Goal: Transaction & Acquisition: Purchase product/service

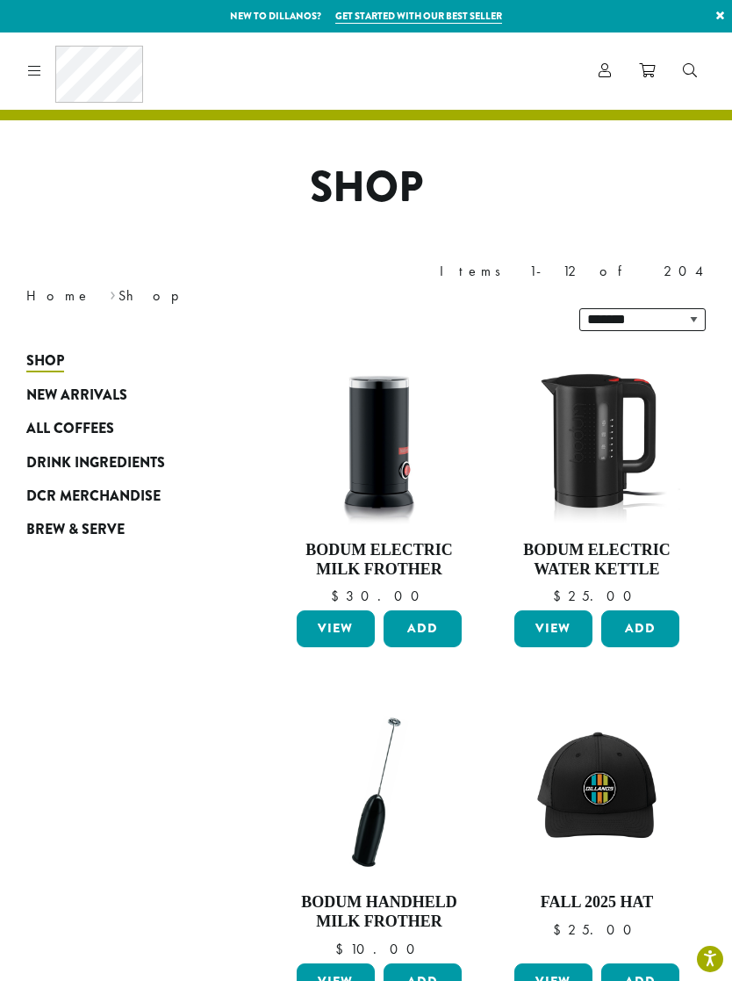
click at [89, 418] on span "All Coffees" at bounding box center [70, 429] width 88 height 22
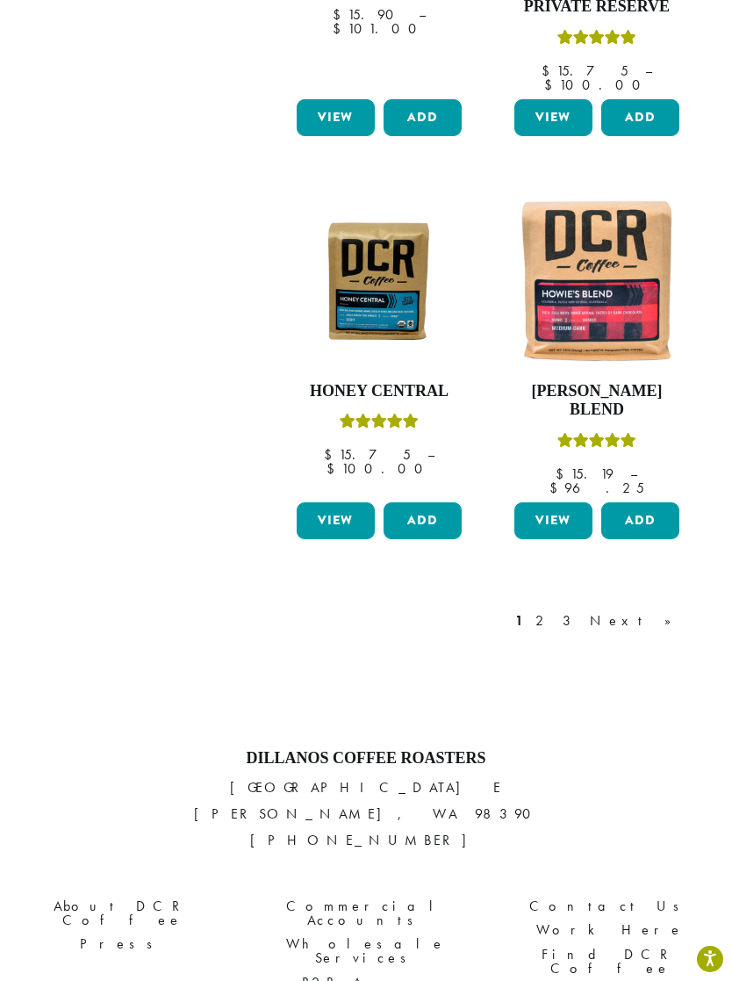
scroll to position [2160, 0]
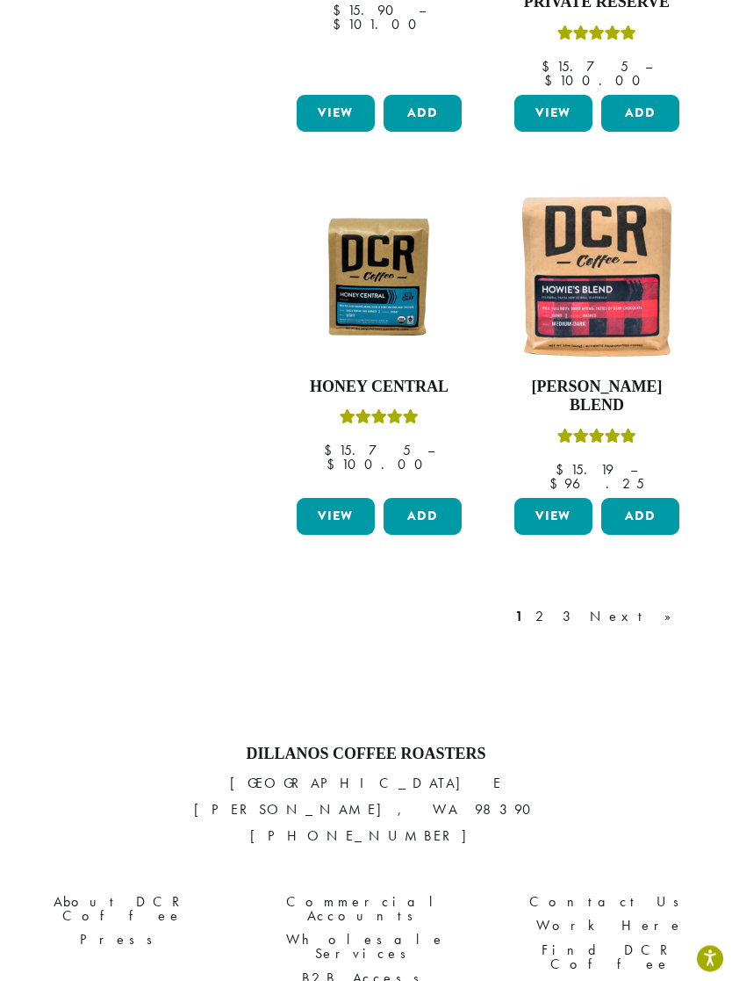
click at [554, 607] on link "2" at bounding box center [543, 617] width 22 height 21
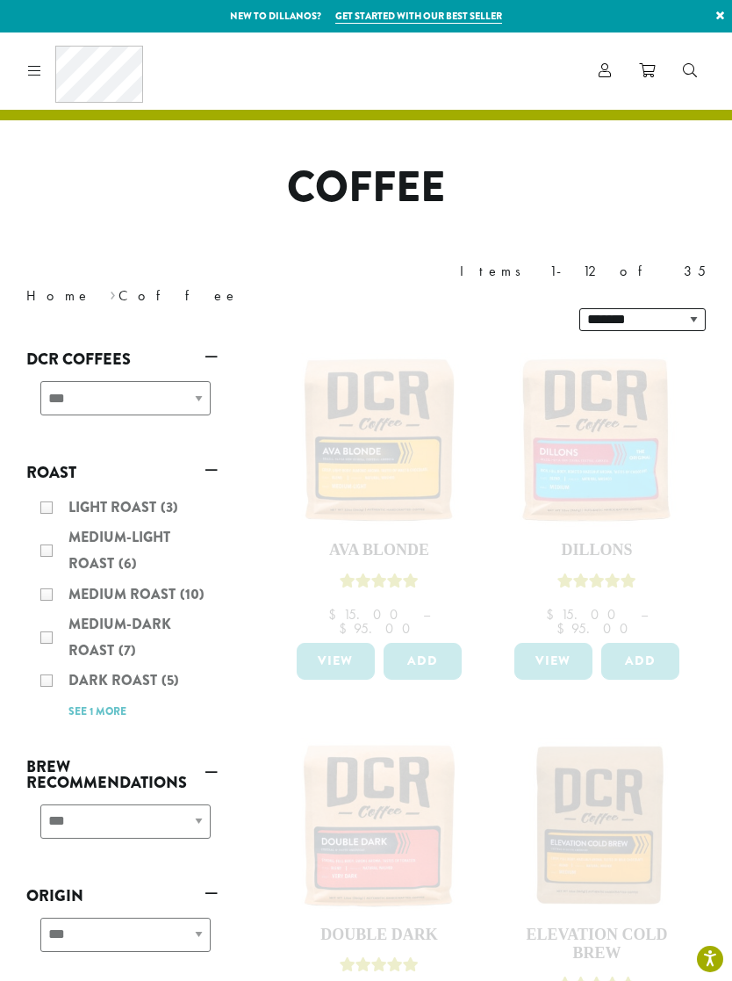
click at [194, 374] on div "**********" at bounding box center [121, 405] width 191 height 62
click at [197, 374] on div "**********" at bounding box center [121, 405] width 191 height 62
click at [196, 374] on div "**********" at bounding box center [121, 405] width 191 height 62
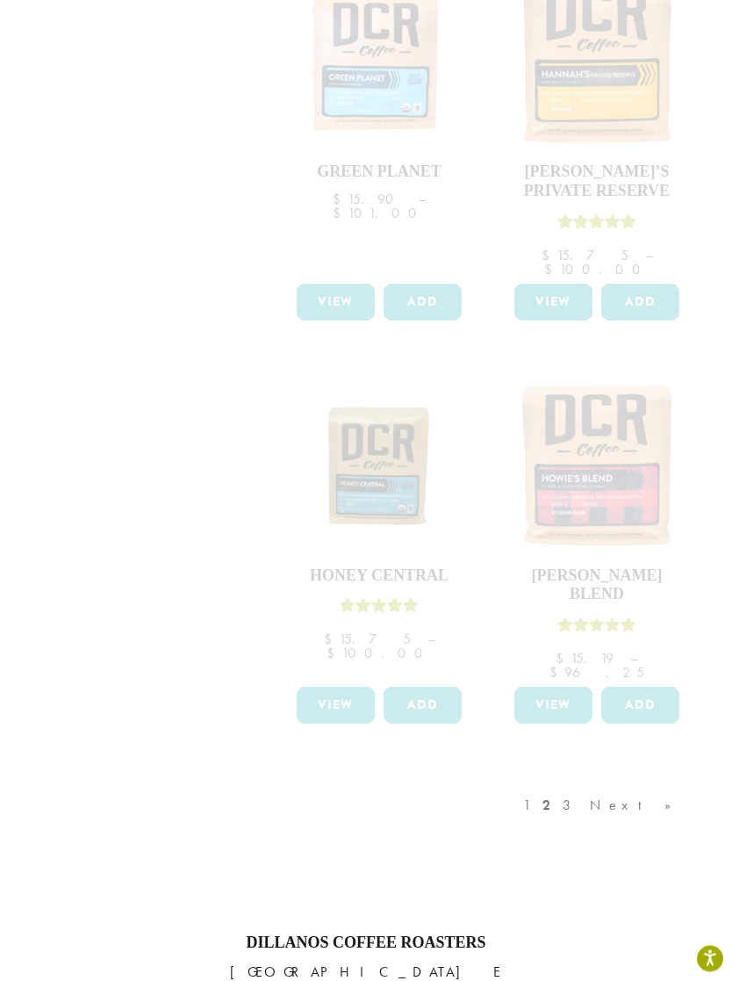
scroll to position [1973, 0]
click at [661, 781] on div "1 2 3 Next »" at bounding box center [606, 822] width 173 height 83
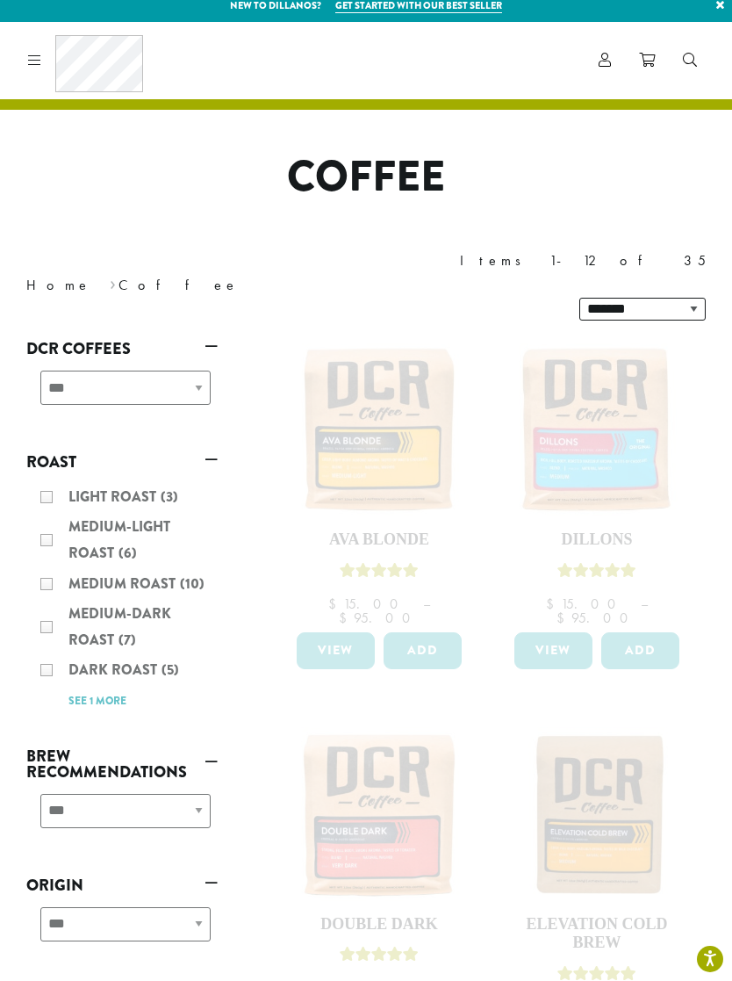
scroll to position [0, 0]
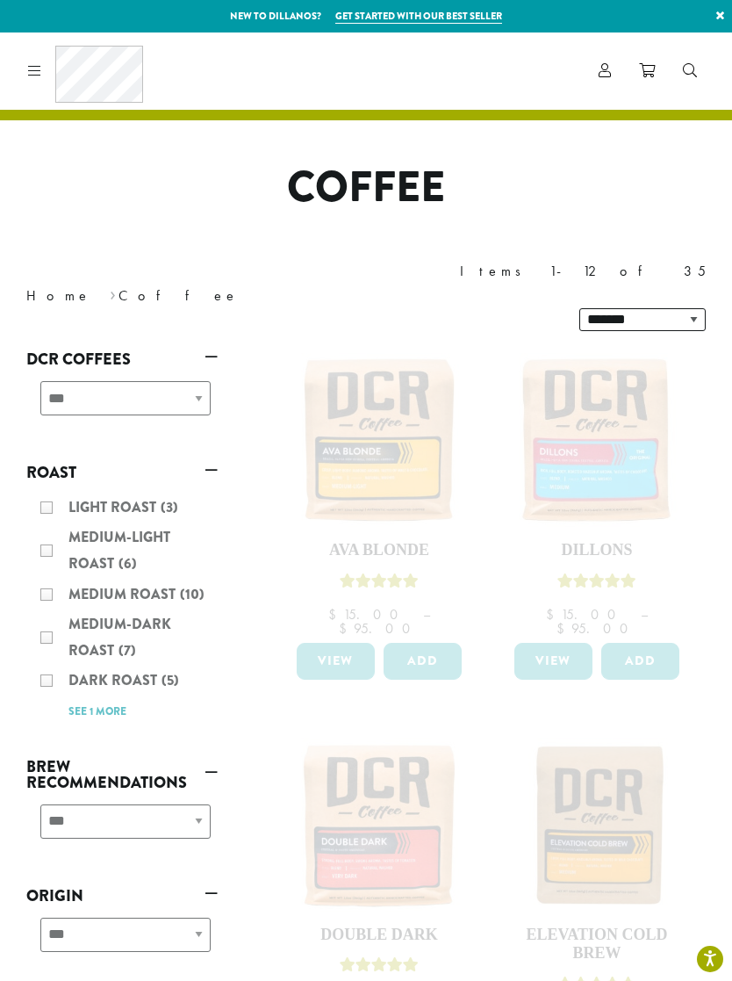
click at [726, 11] on link "×" at bounding box center [721, 16] width 24 height 32
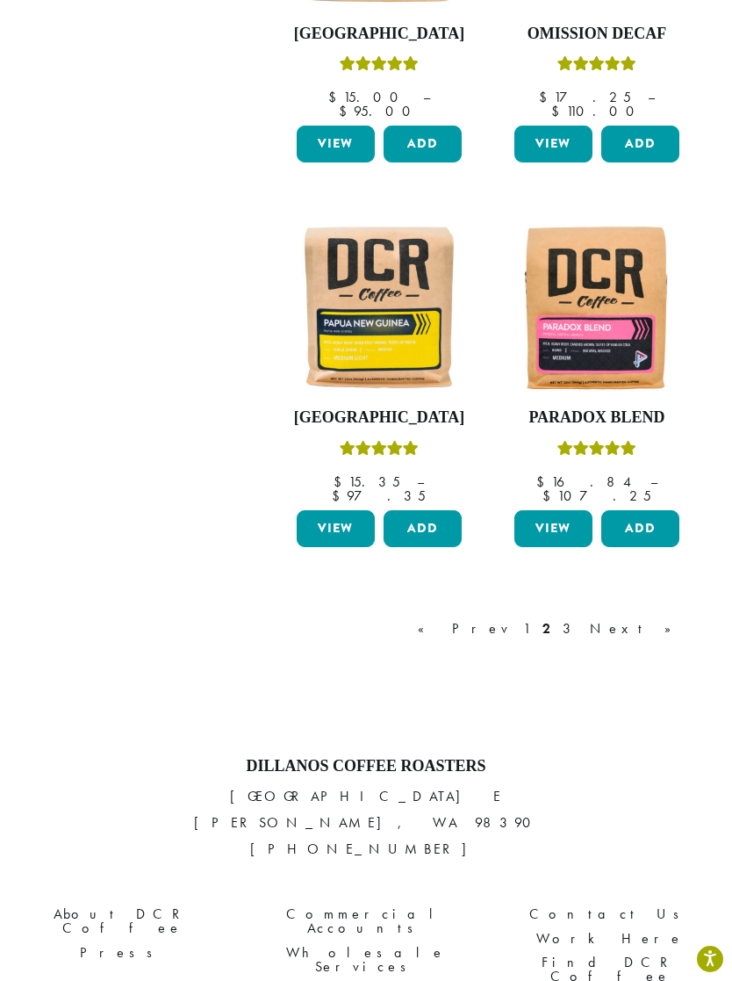
scroll to position [2016, 0]
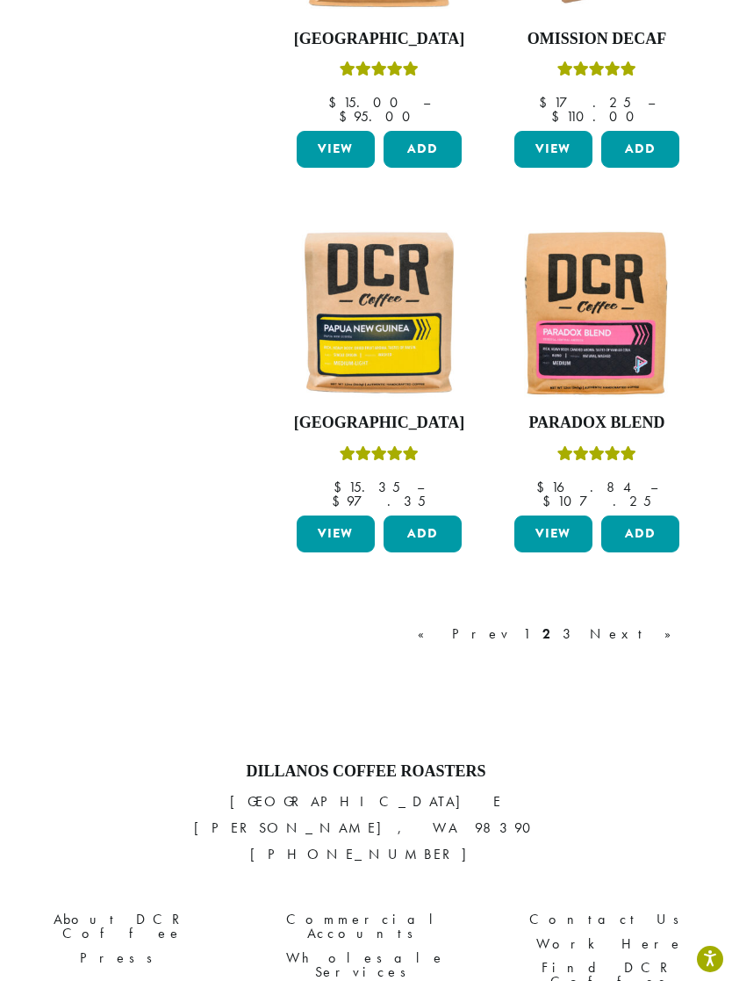
click at [581, 623] on link "3" at bounding box center [570, 633] width 22 height 21
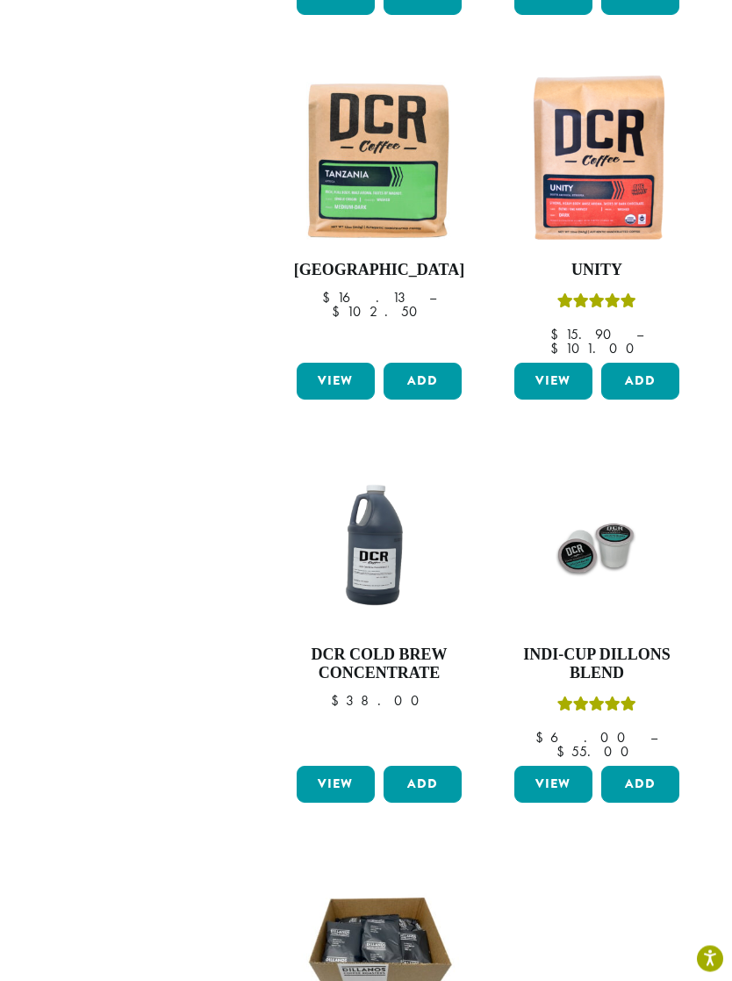
scroll to position [1401, 0]
click at [607, 500] on img at bounding box center [597, 544] width 174 height 174
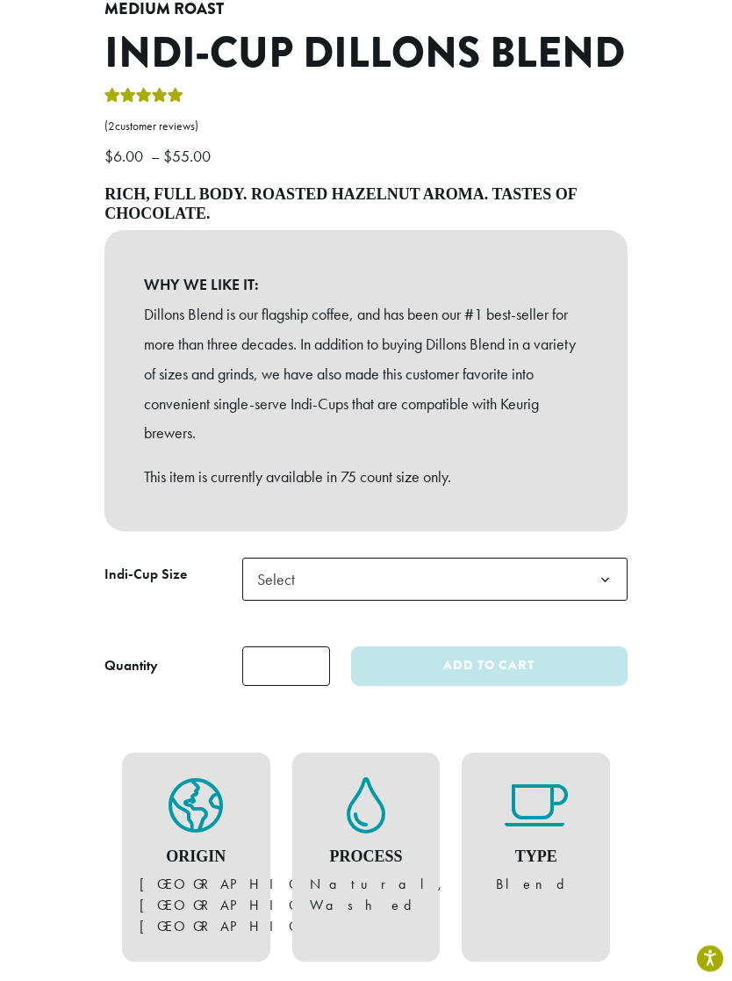
scroll to position [540, 0]
click at [600, 558] on b at bounding box center [605, 579] width 43 height 43
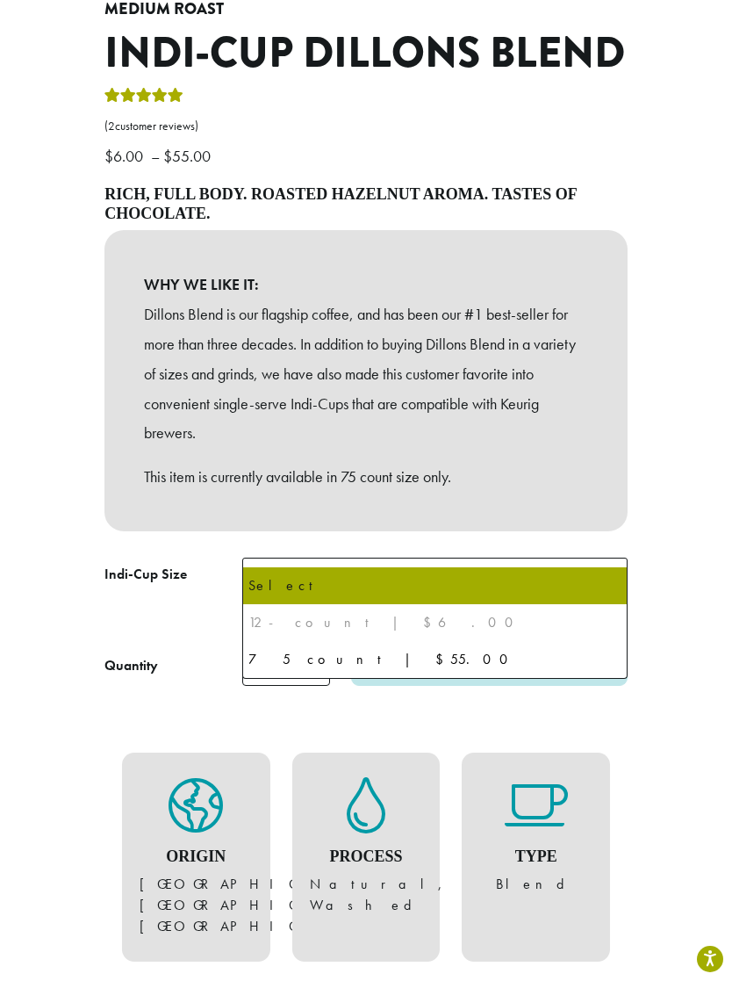
click at [666, 742] on div "Origin Central & South Americas, Pacific Islands, Brazil Process Natural, Washe…" at bounding box center [366, 857] width 706 height 231
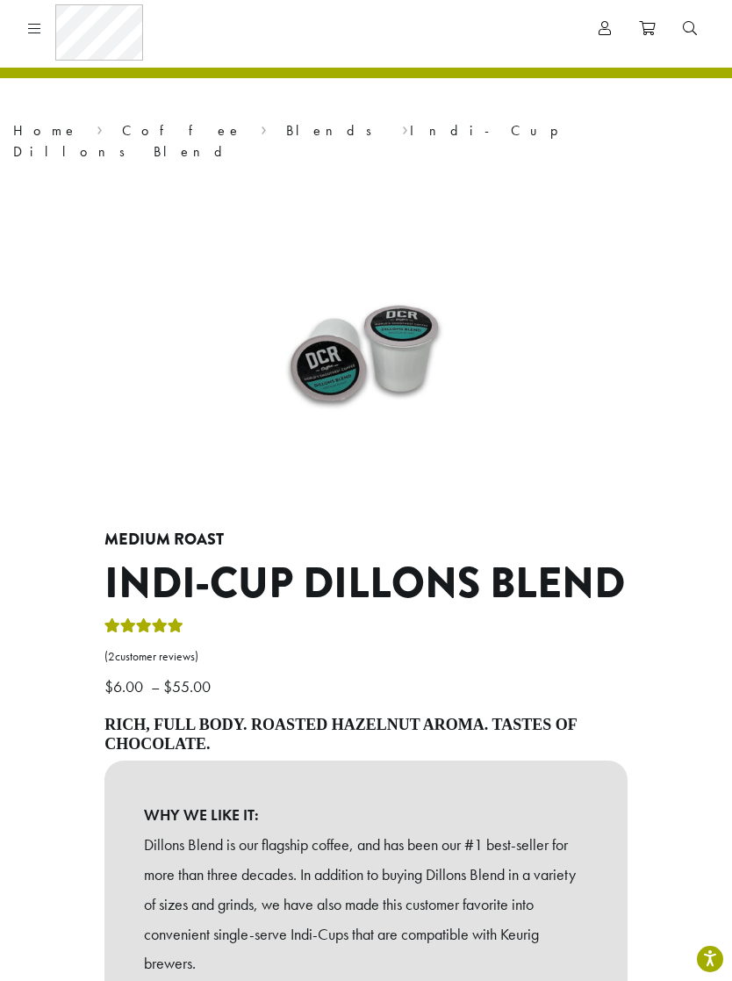
scroll to position [0, 0]
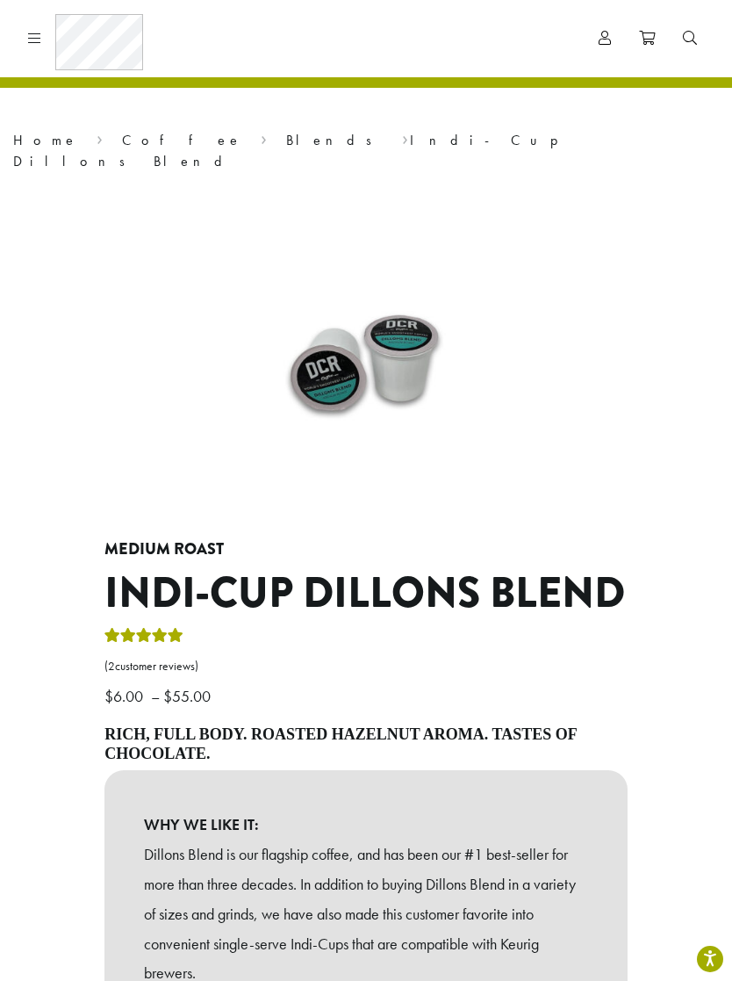
click at [122, 141] on link "Coffee" at bounding box center [182, 140] width 120 height 18
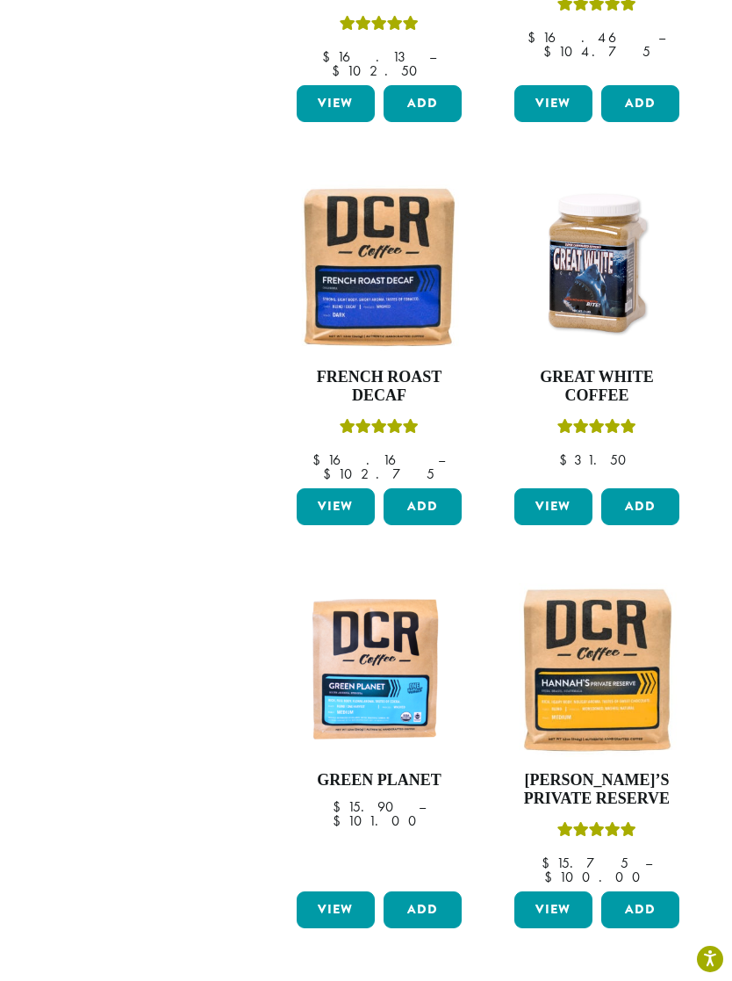
scroll to position [1336, 0]
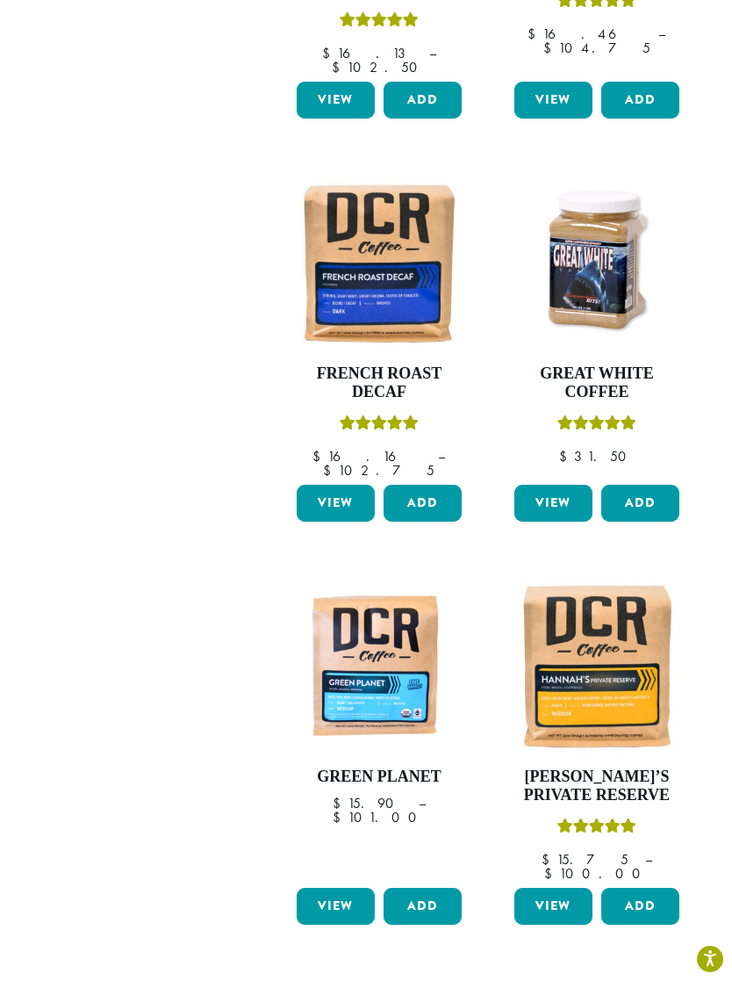
click at [612, 580] on img at bounding box center [597, 667] width 174 height 174
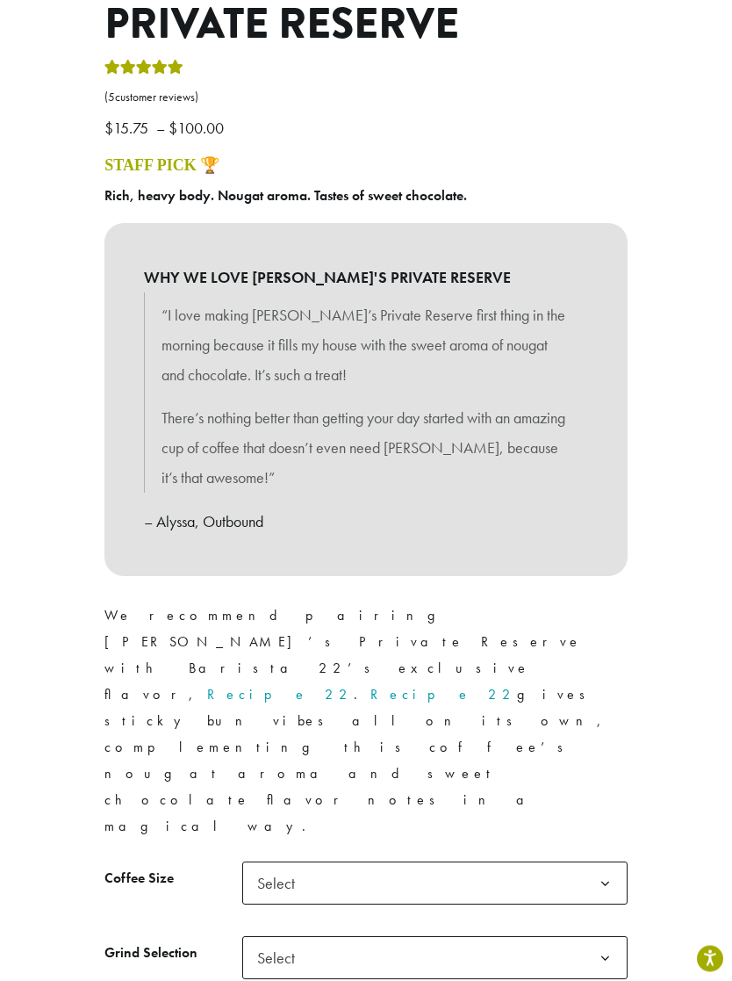
scroll to position [706, 0]
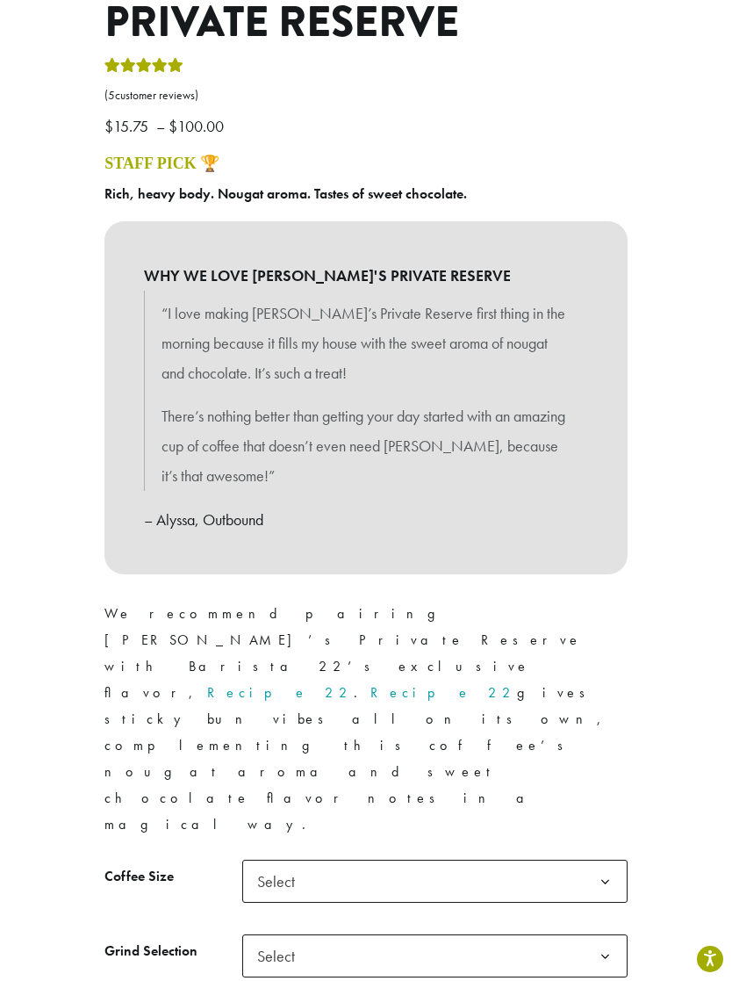
click at [597, 861] on b at bounding box center [605, 882] width 43 height 43
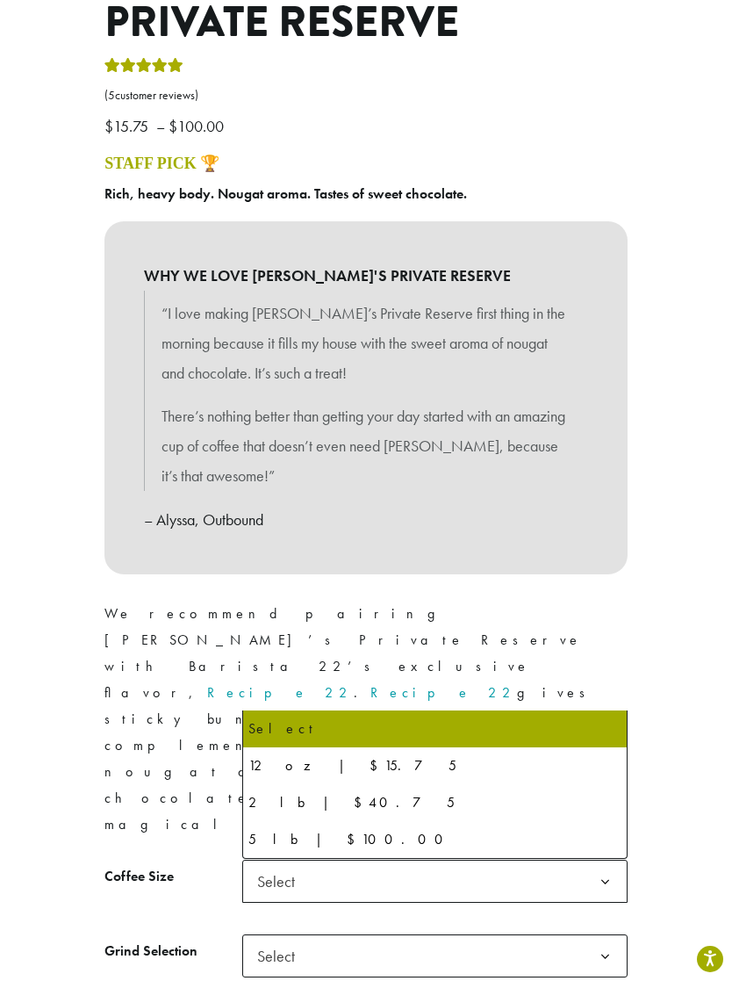
click at [573, 505] on p "– Alyssa, Outbound" at bounding box center [366, 520] width 444 height 30
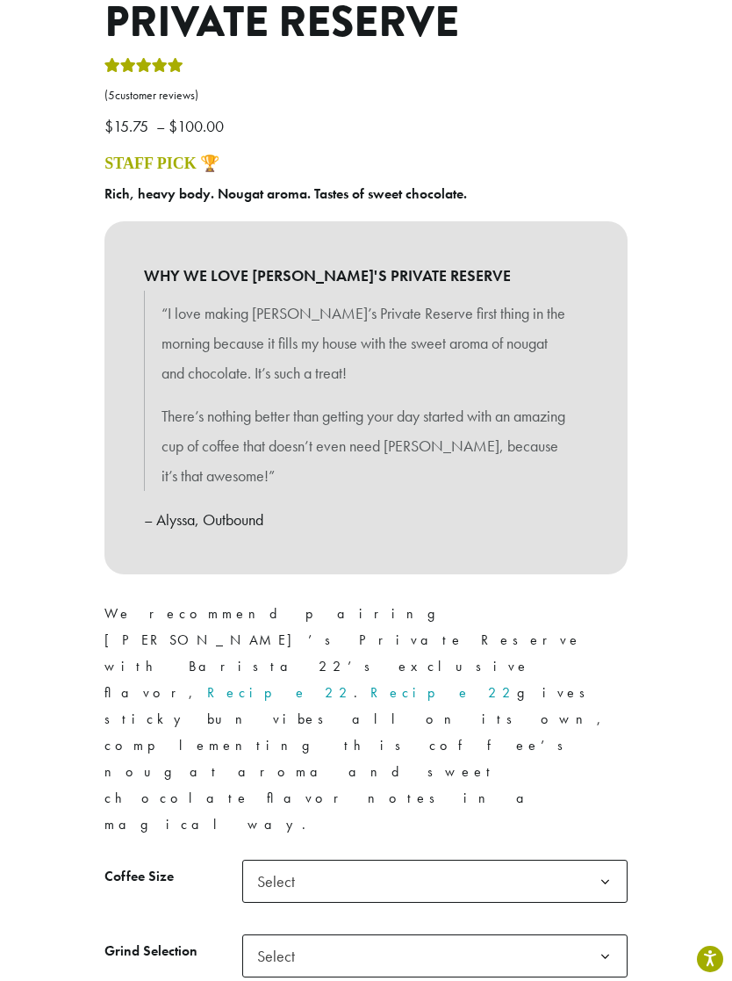
click at [606, 935] on b at bounding box center [605, 956] width 43 height 43
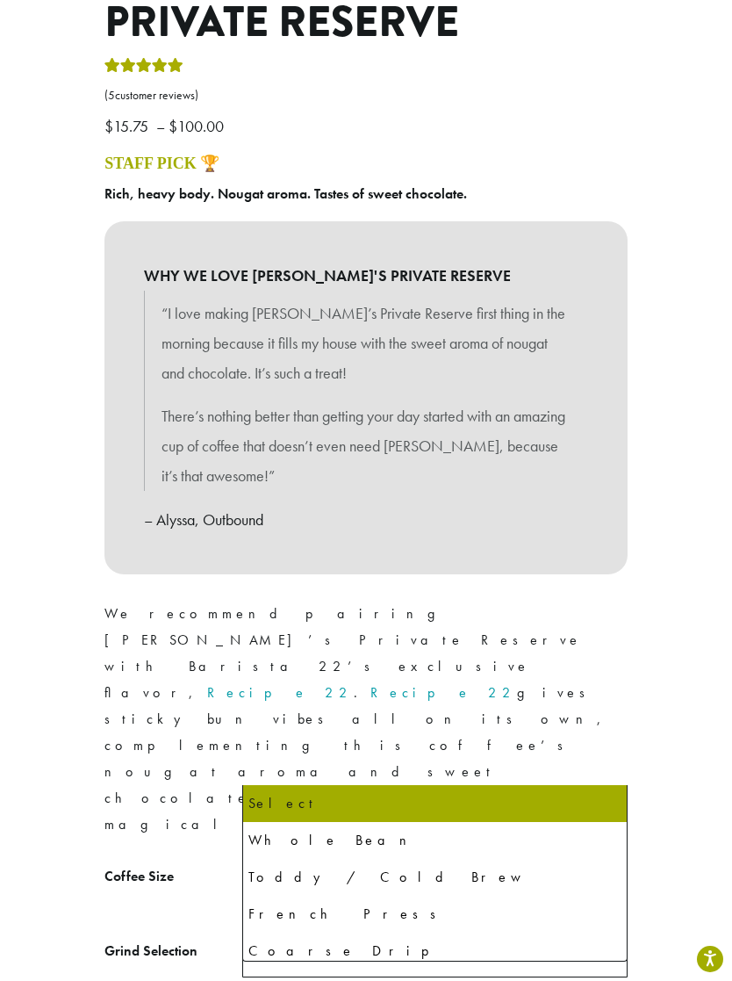
click at [549, 469] on div "“I love making [PERSON_NAME]’s Private Reserve first thing in the morning becau…" at bounding box center [366, 413] width 444 height 244
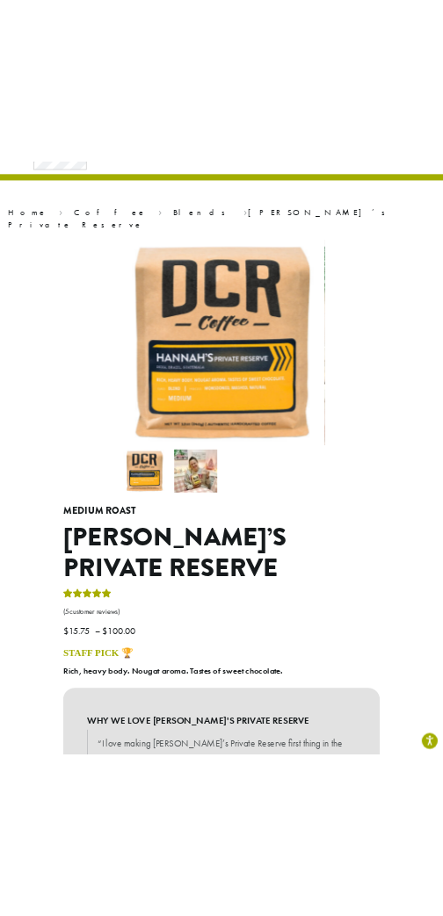
scroll to position [0, 0]
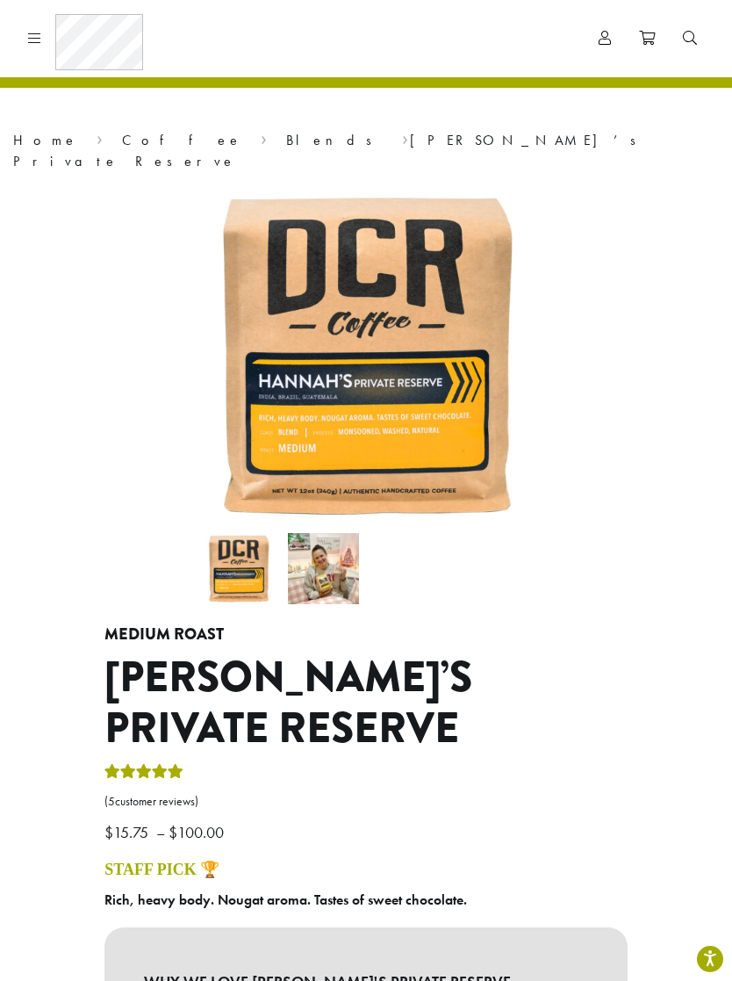
click at [41, 32] on div "Coffee All Coffees Best Sellers Blends Single Origins Dillanos Limited Organic …" at bounding box center [82, 39] width 122 height 57
click at [34, 40] on icon at bounding box center [34, 38] width 13 height 14
